Goal: Information Seeking & Learning: Learn about a topic

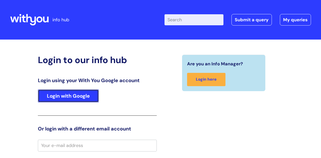
click at [79, 102] on link "Login with Google" at bounding box center [68, 95] width 61 height 13
click at [79, 95] on link "Login with Google" at bounding box center [68, 95] width 61 height 13
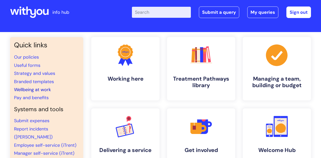
scroll to position [8, 0]
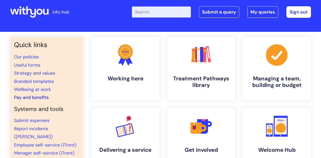
click at [34, 96] on link "Pay and benefits" at bounding box center [31, 97] width 35 height 6
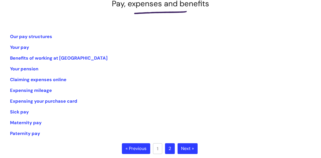
scroll to position [85, 0]
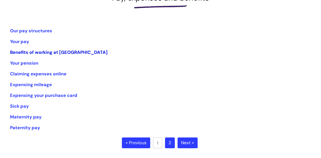
click at [56, 52] on link "Benefits of working at [GEOGRAPHIC_DATA]" at bounding box center [58, 52] width 97 height 6
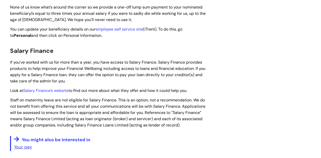
scroll to position [677, 0]
